Goal: Navigation & Orientation: Find specific page/section

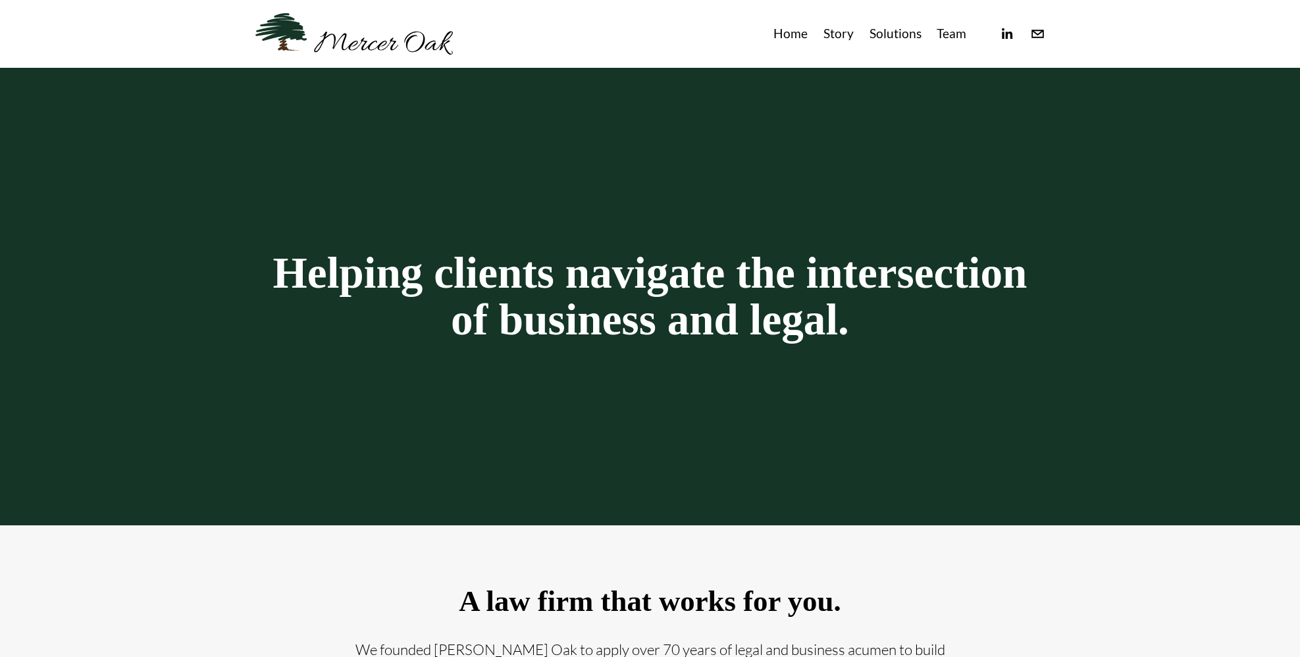
click at [949, 34] on link "Team" at bounding box center [952, 34] width 30 height 22
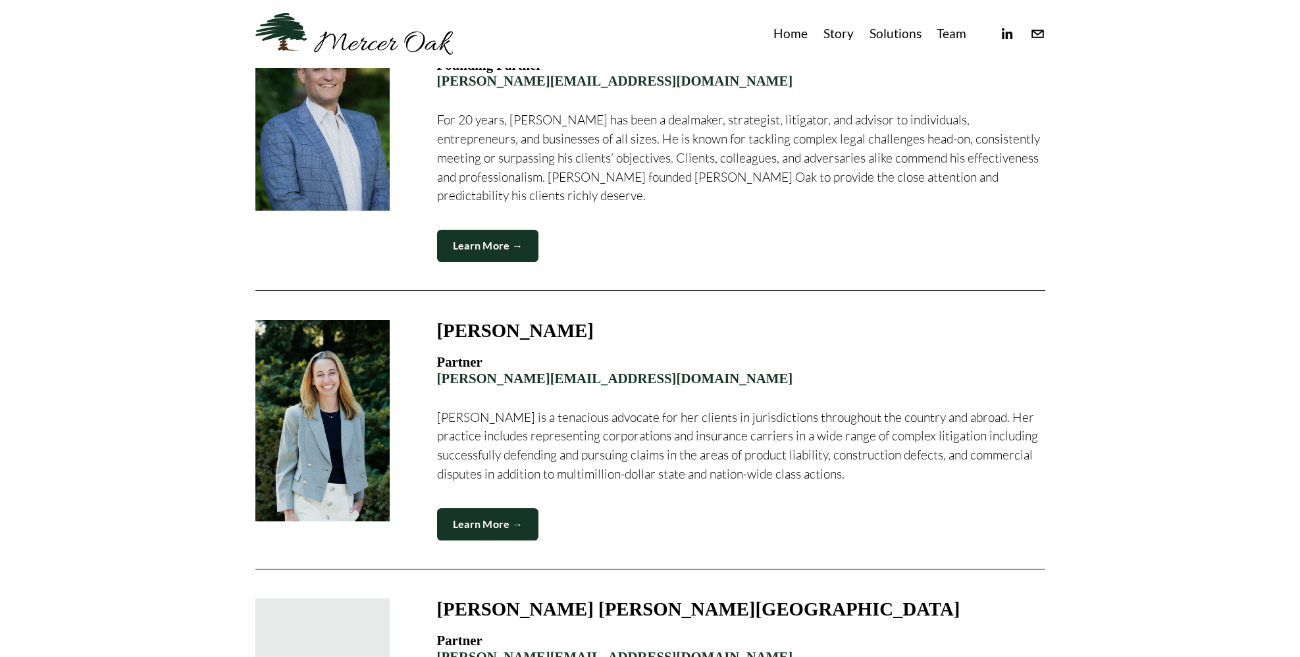
scroll to position [667, 0]
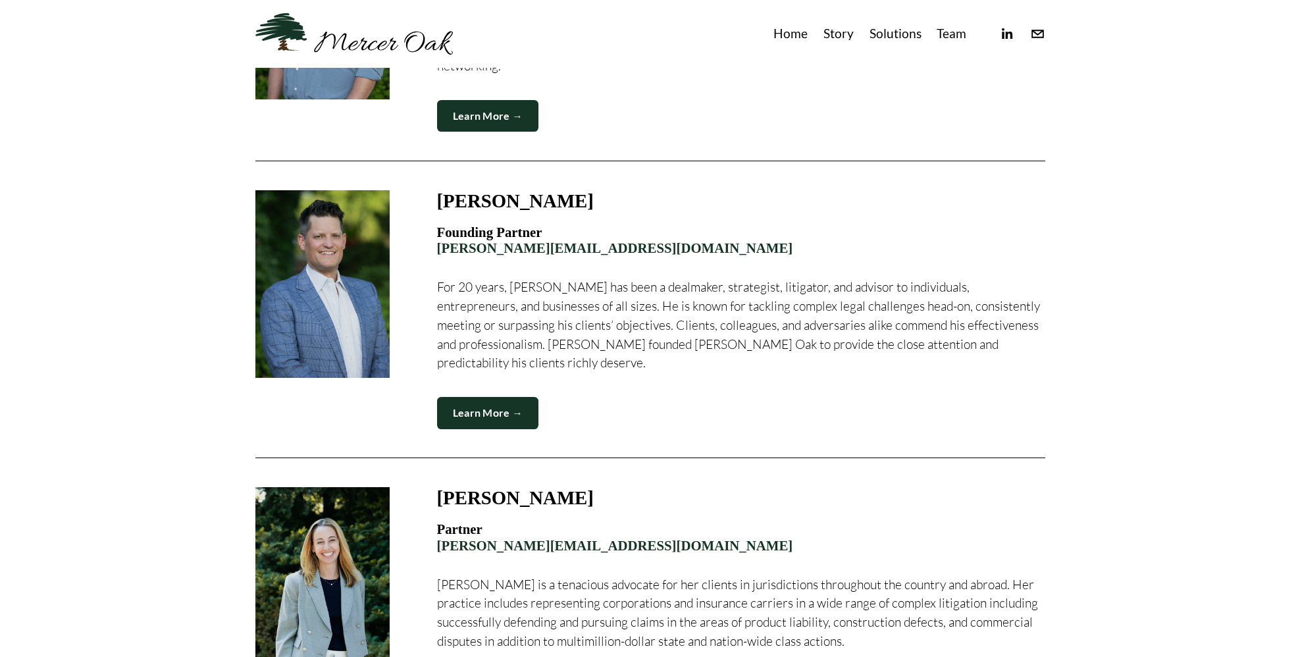
click at [796, 38] on link "Home" at bounding box center [790, 34] width 34 height 22
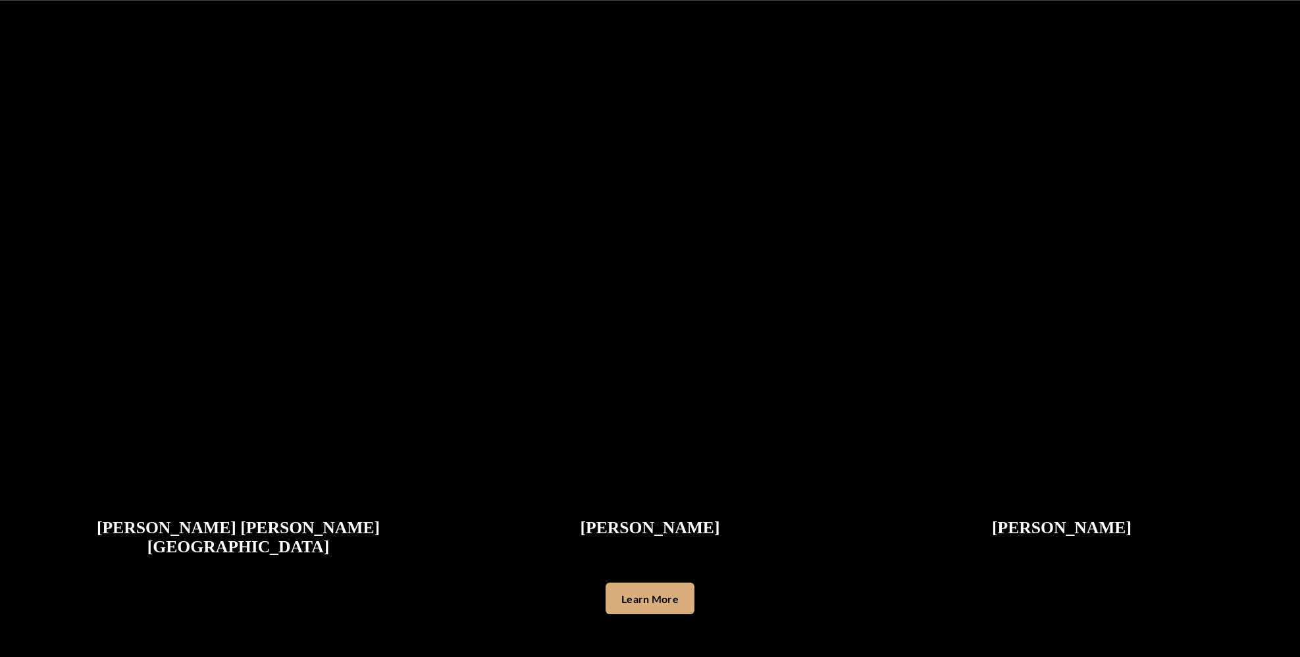
scroll to position [3297, 0]
